Goal: Navigation & Orientation: Find specific page/section

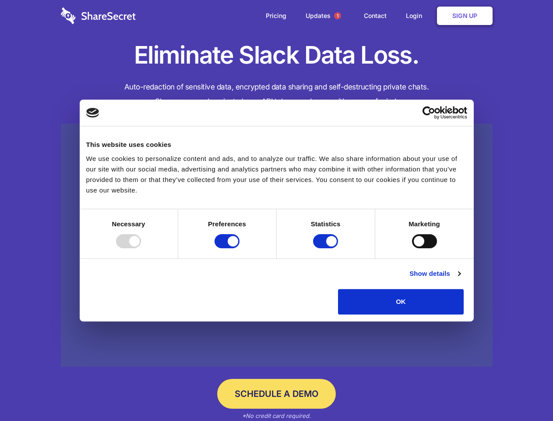
click at [141, 248] on div at bounding box center [128, 241] width 25 height 14
click at [240, 248] on input "Preferences" at bounding box center [227, 241] width 25 height 14
checkbox input "false"
click at [327, 248] on input "Statistics" at bounding box center [325, 241] width 25 height 14
checkbox input "false"
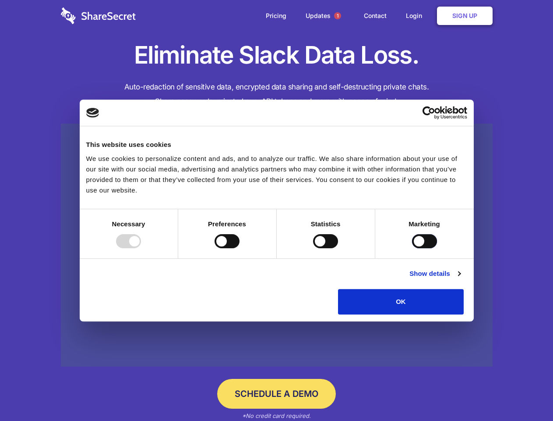
click at [412, 248] on input "Marketing" at bounding box center [424, 241] width 25 height 14
checkbox input "true"
click at [460, 279] on link "Show details" at bounding box center [435, 273] width 51 height 11
click at [0, 0] on li "Necessary 7 Necessary cookies help make a website usable by enabling basic func…" at bounding box center [0, 0] width 0 height 0
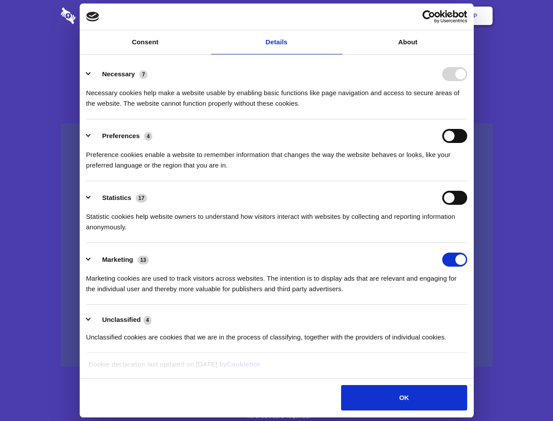
click at [337, 16] on span "1" at bounding box center [337, 15] width 7 height 7
